Goal: Task Accomplishment & Management: Complete application form

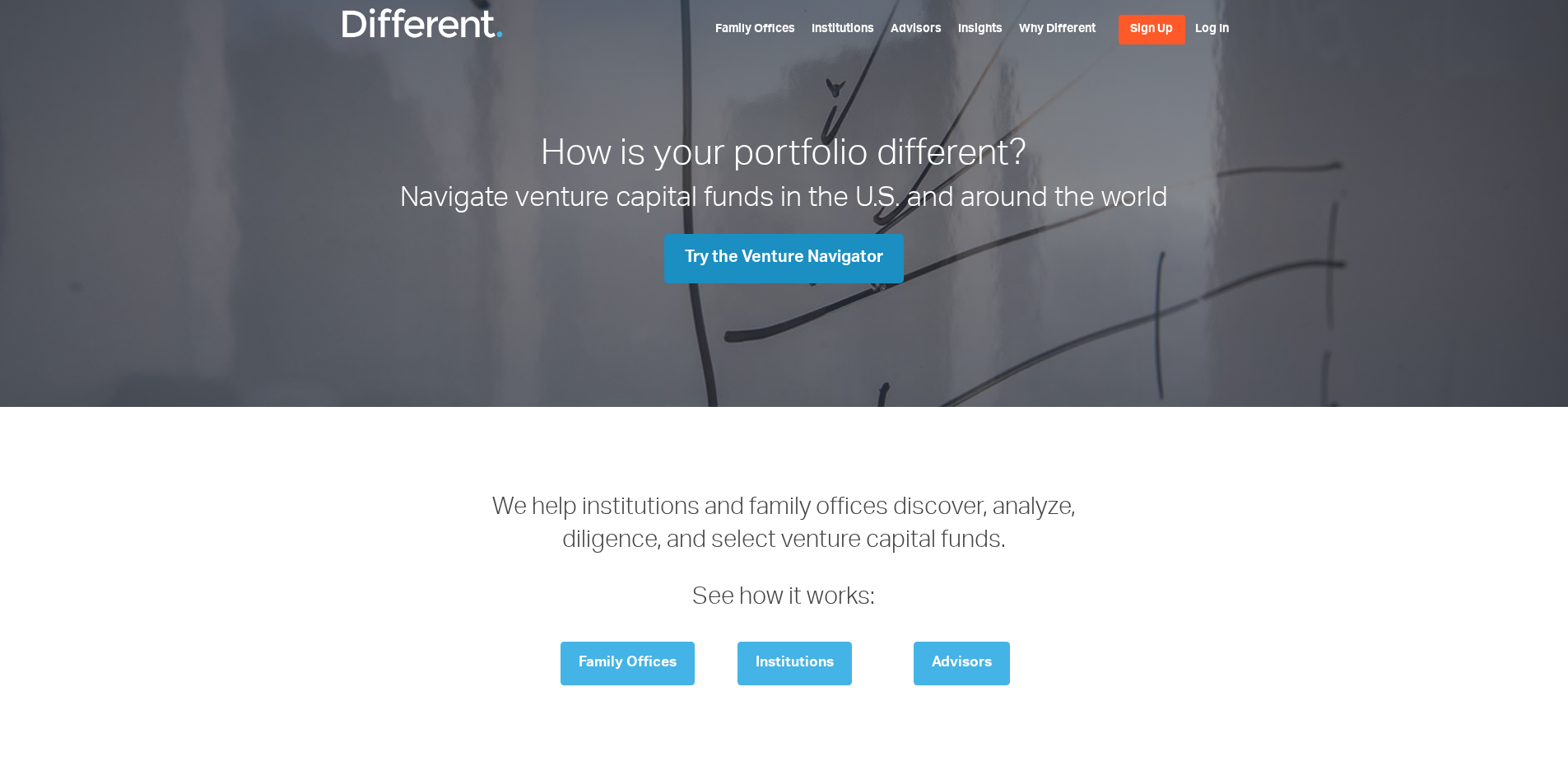
click at [841, 254] on link "Try the Venture Navigator" at bounding box center [784, 258] width 240 height 49
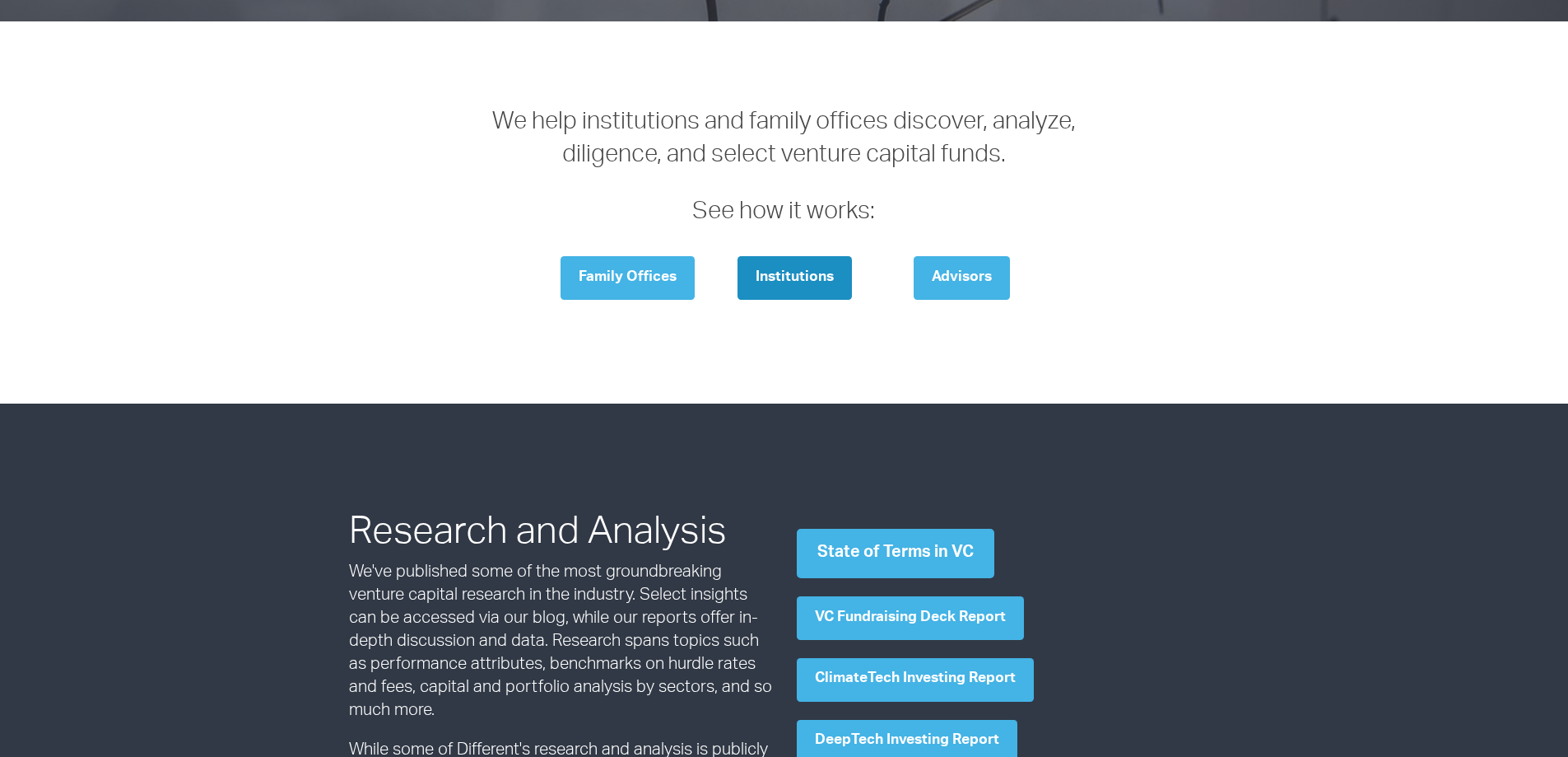
scroll to position [411, 0]
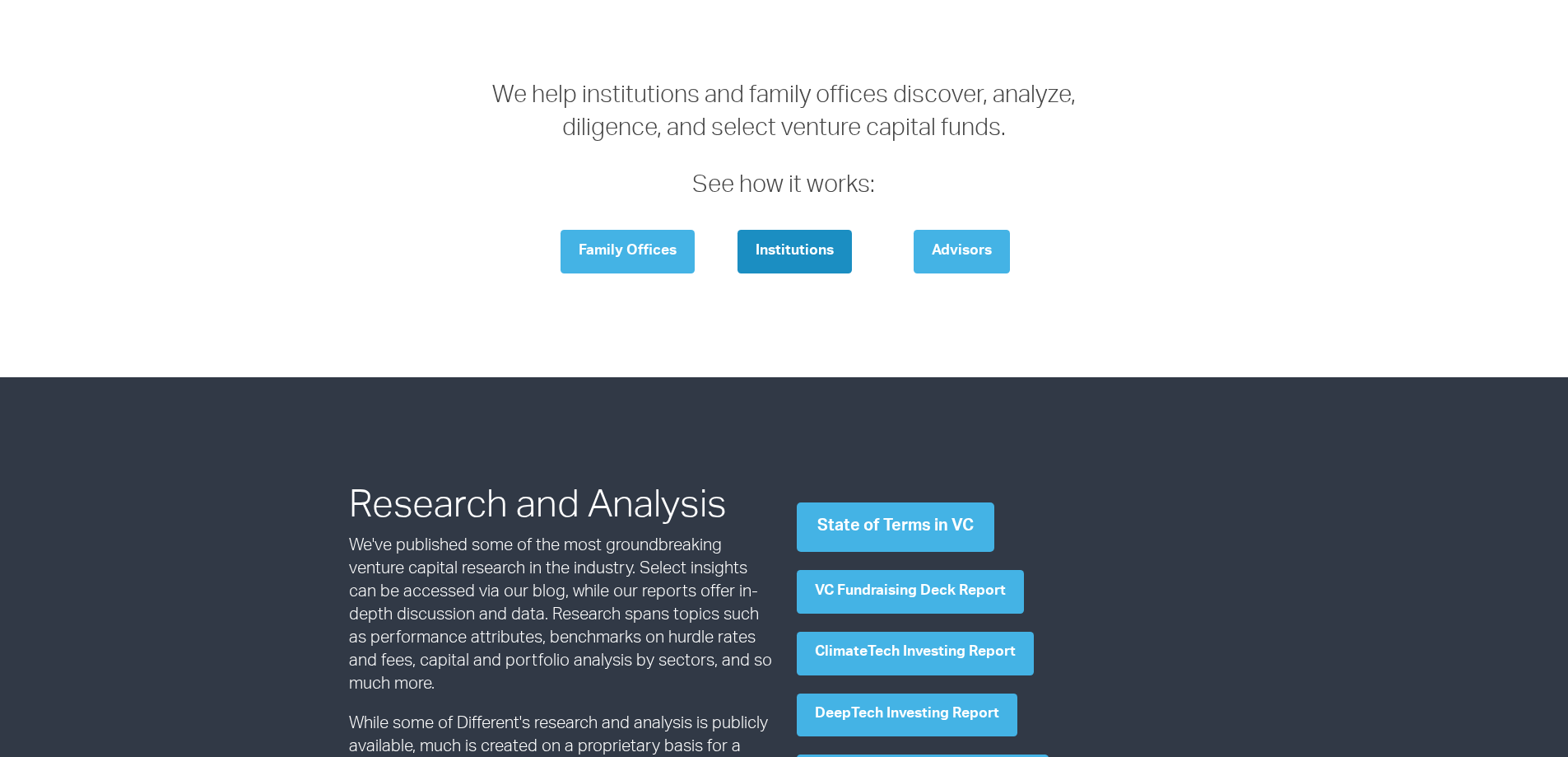
click at [813, 243] on link "Institutions" at bounding box center [794, 252] width 115 height 44
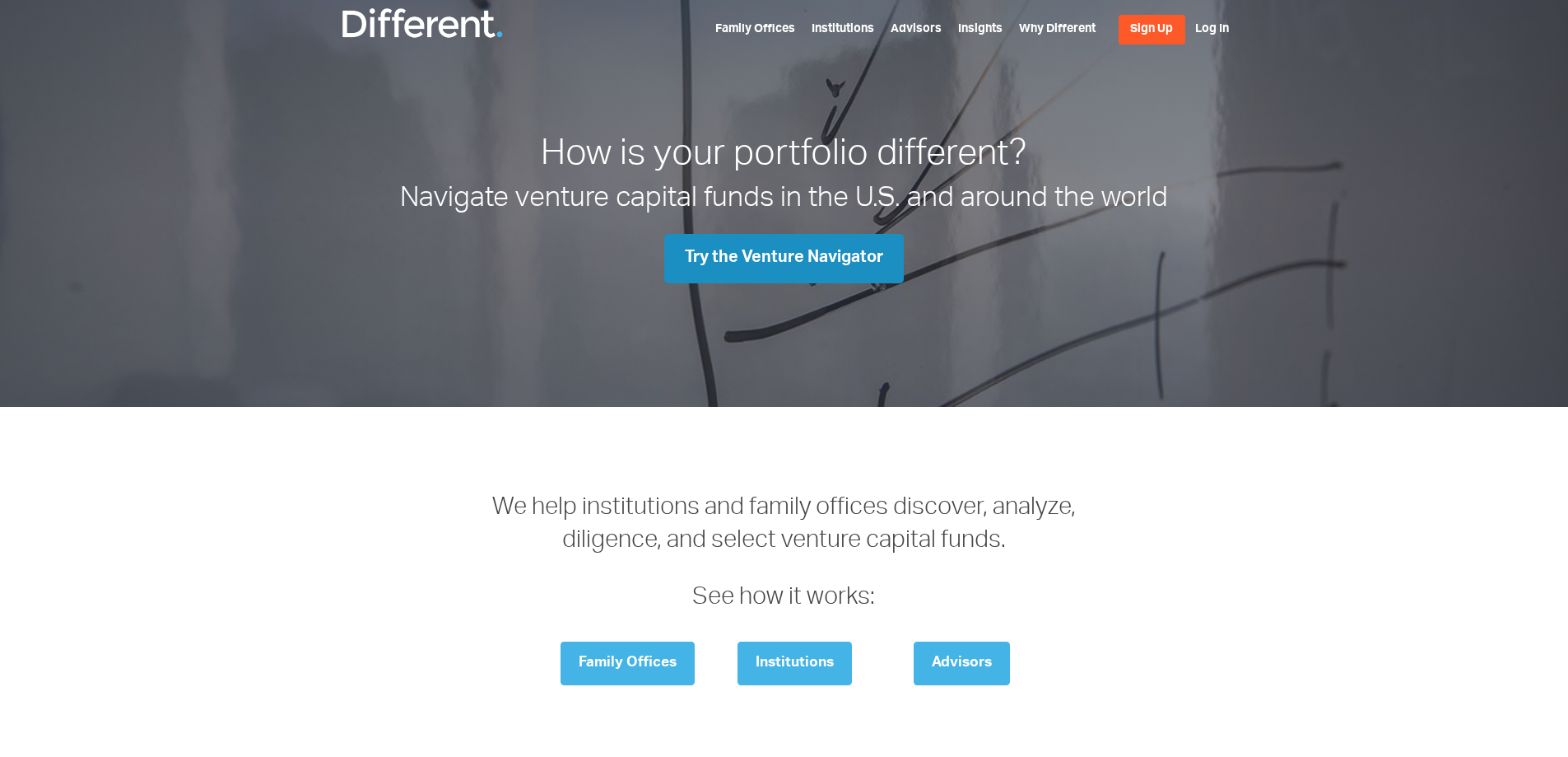
click at [787, 261] on link "Try the Venture Navigator" at bounding box center [784, 258] width 240 height 49
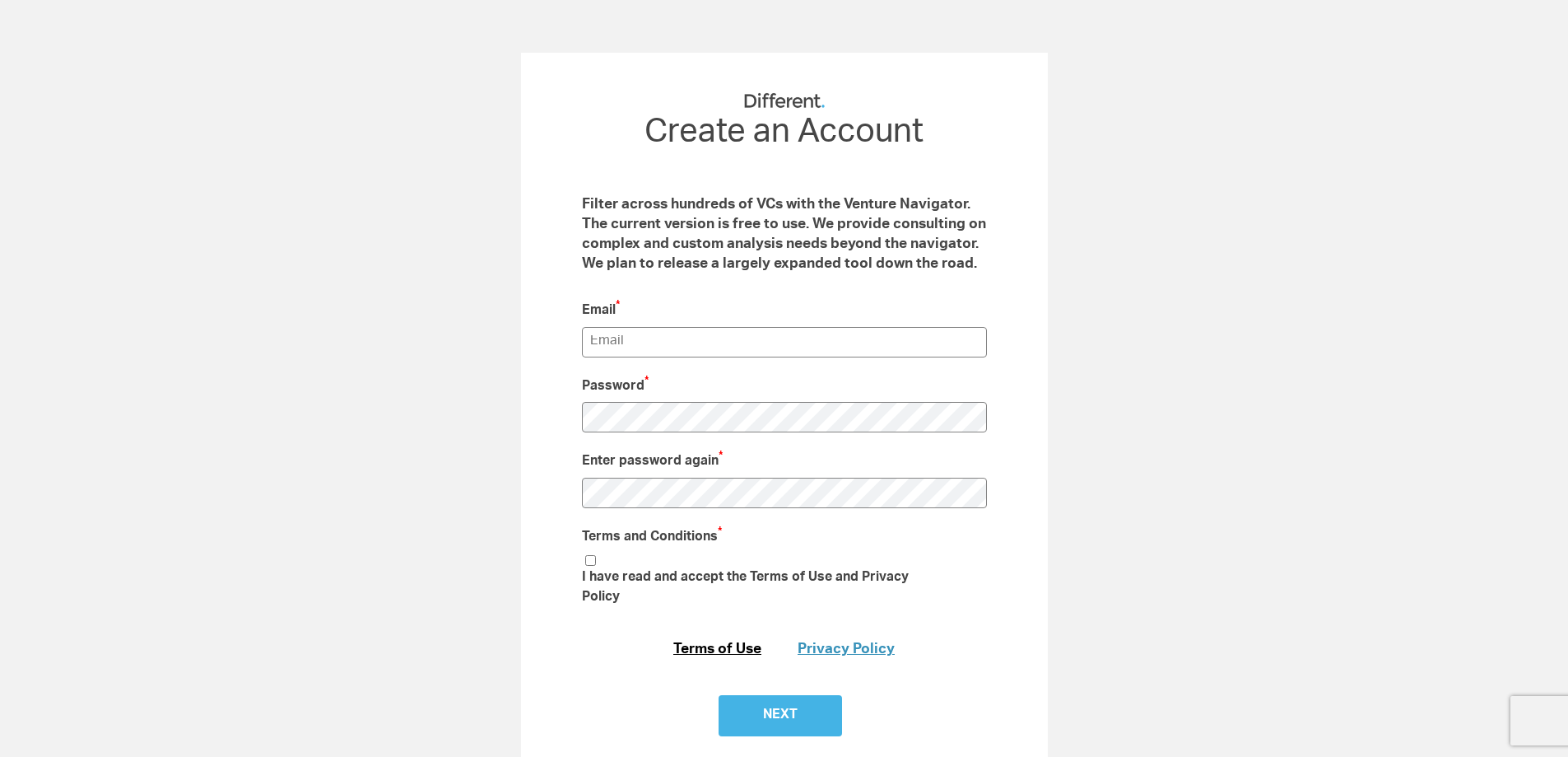
click at [744, 642] on link "Terms of Use" at bounding box center [717, 649] width 88 height 15
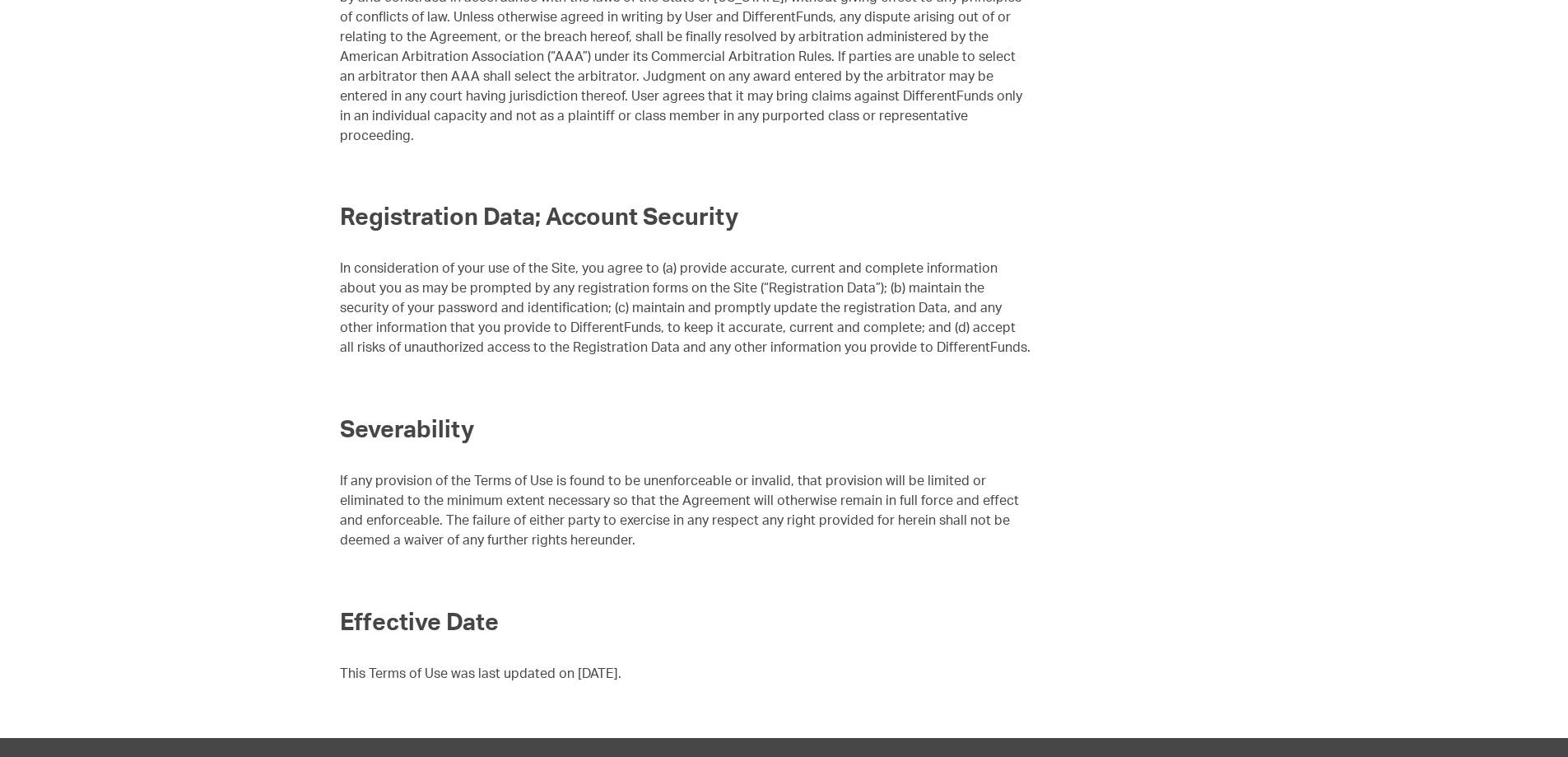
scroll to position [8399, 0]
